Goal: Information Seeking & Learning: Check status

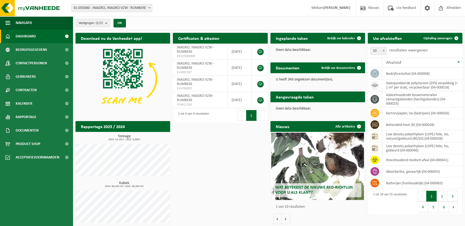
drag, startPoint x: 39, startPoint y: 64, endPoint x: 82, endPoint y: 75, distance: 44.7
click at [39, 64] on span "Contactpersonen" at bounding box center [31, 63] width 31 height 13
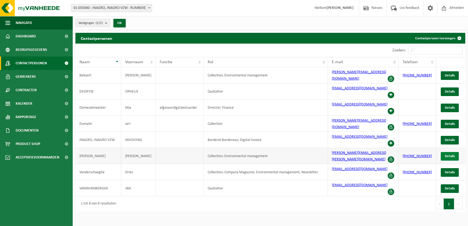
click at [448, 155] on span "Details" at bounding box center [450, 157] width 10 height 4
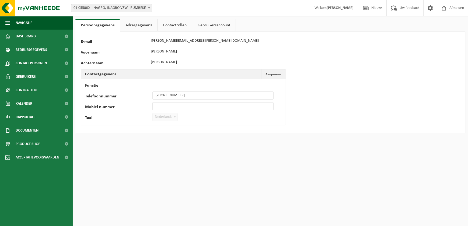
click at [175, 23] on link "Contactrollen" at bounding box center [175, 25] width 34 height 12
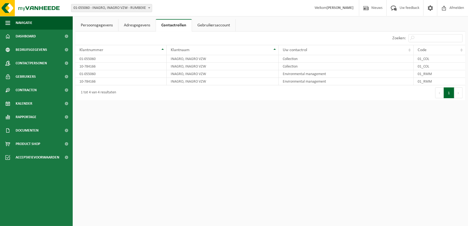
click at [104, 25] on link "Persoonsgegevens" at bounding box center [96, 25] width 43 height 12
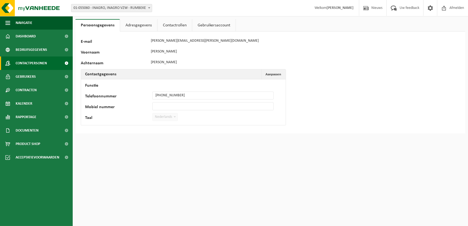
drag, startPoint x: 38, startPoint y: 62, endPoint x: 49, endPoint y: 65, distance: 11.4
click at [38, 62] on span "Contactpersonen" at bounding box center [31, 63] width 31 height 13
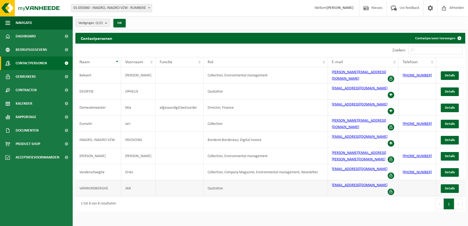
click at [101, 180] on td "VANWIJNSBERGHE" at bounding box center [98, 188] width 46 height 16
click at [451, 187] on span "Details" at bounding box center [450, 189] width 10 height 4
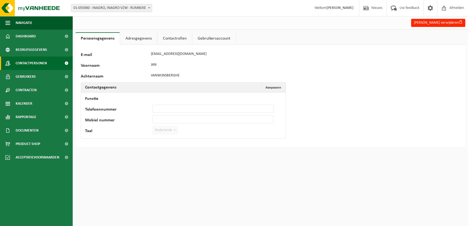
click at [34, 62] on span "Contactpersonen" at bounding box center [31, 63] width 31 height 13
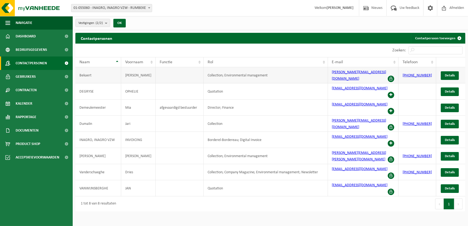
click at [258, 76] on td "Collection; Environmental management" at bounding box center [266, 75] width 124 height 16
click at [444, 72] on link "Details" at bounding box center [450, 75] width 18 height 9
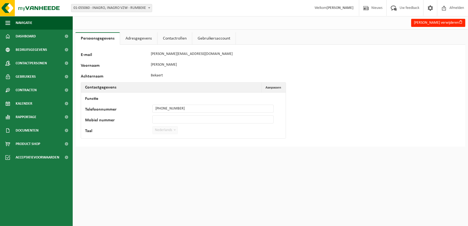
click at [175, 38] on link "Contactrollen" at bounding box center [175, 38] width 34 height 12
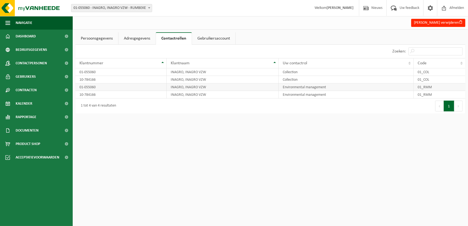
click at [316, 89] on td "Environmental management" at bounding box center [346, 87] width 135 height 8
click at [317, 80] on td "Collection" at bounding box center [346, 80] width 135 height 8
click at [215, 34] on link "Gebruikersaccount" at bounding box center [213, 38] width 43 height 12
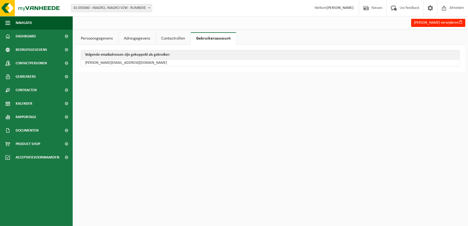
click at [181, 37] on link "Contactrollen" at bounding box center [173, 38] width 34 height 12
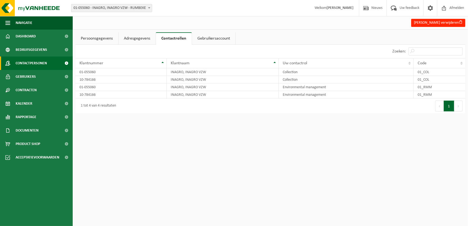
click at [32, 61] on span "Contactpersonen" at bounding box center [31, 63] width 31 height 13
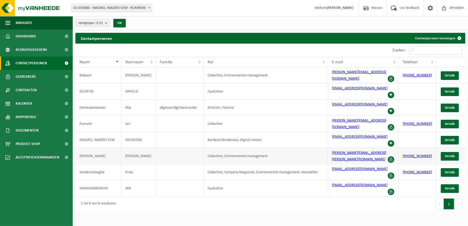
click at [101, 148] on td "[PERSON_NAME]" at bounding box center [98, 156] width 46 height 16
click at [447, 155] on span "Details" at bounding box center [450, 157] width 10 height 4
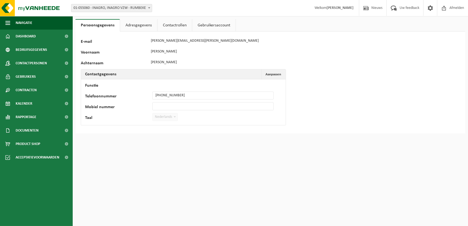
click at [174, 28] on link "Contactrollen" at bounding box center [175, 25] width 34 height 12
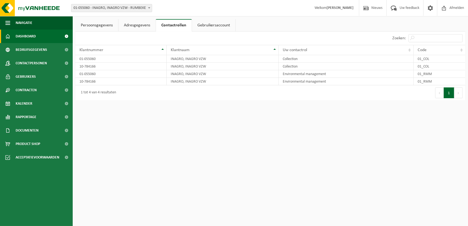
click at [45, 35] on link "Dashboard" at bounding box center [36, 36] width 73 height 13
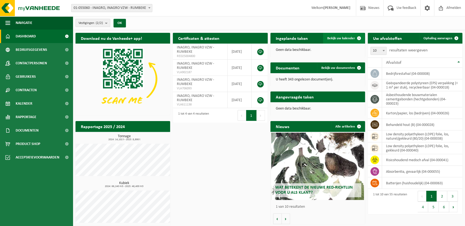
click at [345, 35] on link "Bekijk uw kalender" at bounding box center [343, 38] width 41 height 11
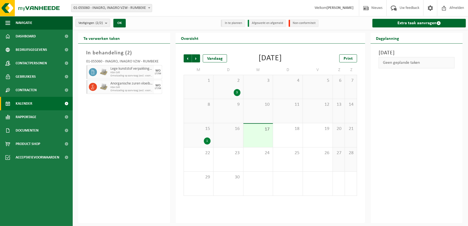
click at [149, 76] on span "Omwisseling op aanvraag (excl. voorrijkost)" at bounding box center [131, 75] width 42 height 3
click at [120, 54] on h3 "In behandeling ( 2 )" at bounding box center [124, 53] width 76 height 8
click at [140, 54] on h3 "In behandeling ( 2 )" at bounding box center [124, 53] width 76 height 8
click at [137, 85] on span "Anorganische zuren vloeibaar in kleinverpakking" at bounding box center [131, 84] width 42 height 4
click at [127, 79] on div "Lege kunststof verpakkingen van gevaarlijke stoffen KGA Colli Omwisseling op aa…" at bounding box center [131, 72] width 45 height 14
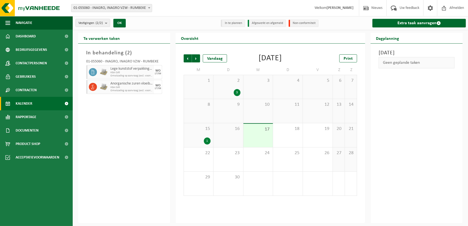
click at [264, 23] on li "Afgewerkt en afgemeld" at bounding box center [267, 23] width 38 height 7
click at [231, 21] on li "In te plannen" at bounding box center [233, 23] width 24 height 7
click at [271, 19] on ul "In te plannen Afgewerkt en afgemeld Non-conformiteit" at bounding box center [270, 23] width 102 height 11
click at [110, 97] on div "In behandeling ( 2 ) 01-055060 - INAGRO, INAGRO VZW - RUMBEKE Lege kunststof ve…" at bounding box center [124, 134] width 92 height 180
drag, startPoint x: 110, startPoint y: 97, endPoint x: 147, endPoint y: 95, distance: 37.2
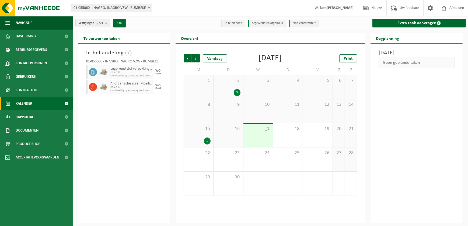
click at [147, 95] on div "In behandeling ( 2 ) 01-055060 - INAGRO, INAGRO VZW - RUMBEKE Lege kunststof ve…" at bounding box center [124, 134] width 92 height 180
click at [134, 158] on div "In behandeling ( 2 ) 01-055060 - INAGRO, INAGRO VZW - RUMBEKE Lege kunststof ve…" at bounding box center [124, 134] width 92 height 180
click at [117, 77] on span "Omwisseling op aanvraag (excl. voorrijkost)" at bounding box center [131, 75] width 42 height 3
drag, startPoint x: 117, startPoint y: 77, endPoint x: 93, endPoint y: 74, distance: 24.7
click at [93, 73] on icon at bounding box center [92, 72] width 5 height 5
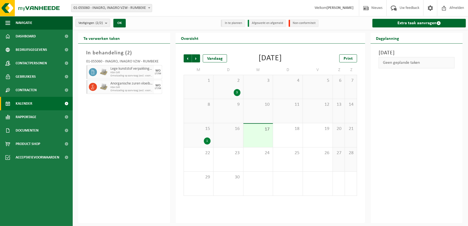
click at [93, 91] on div at bounding box center [92, 87] width 12 height 14
click at [163, 165] on div "In behandeling ( 2 ) 01-055060 - INAGRO, INAGRO VZW - RUMBEKE Lege kunststof ve…" at bounding box center [124, 134] width 92 height 180
click at [266, 134] on div "17" at bounding box center [258, 135] width 30 height 23
click at [382, 140] on div "[DATE] Geen geplande taken" at bounding box center [417, 134] width 92 height 180
click at [410, 64] on div "Geen geplande taken" at bounding box center [417, 62] width 76 height 11
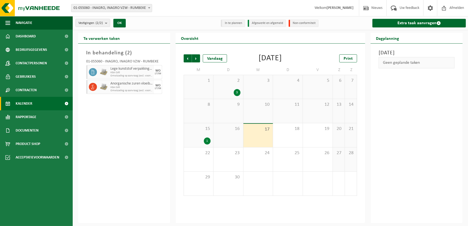
click at [377, 169] on div "[DATE] Geen geplande taken" at bounding box center [417, 134] width 92 height 180
